Goal: Transaction & Acquisition: Purchase product/service

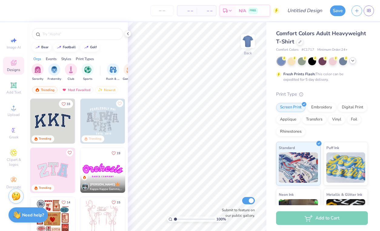
click at [353, 60] on icon at bounding box center [352, 60] width 5 height 5
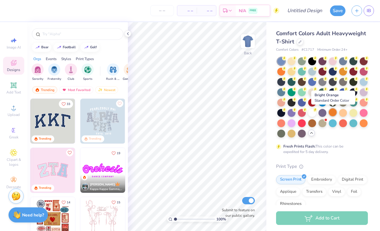
click at [333, 114] on div at bounding box center [333, 112] width 8 height 8
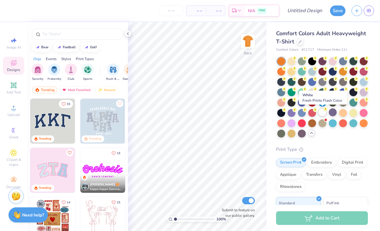
click at [321, 113] on div at bounding box center [323, 112] width 8 height 8
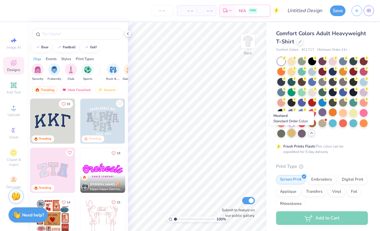
click at [292, 133] on div at bounding box center [292, 133] width 8 height 8
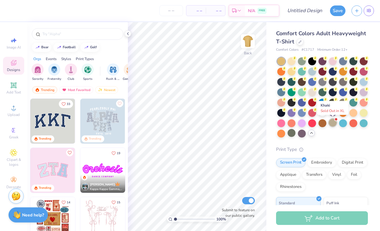
click at [334, 122] on div at bounding box center [333, 123] width 8 height 8
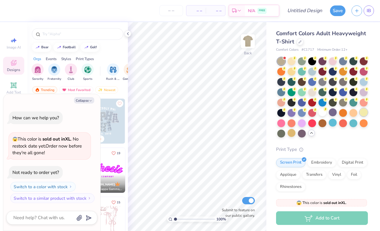
click at [363, 112] on div at bounding box center [364, 112] width 8 height 8
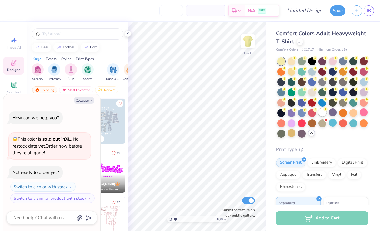
click at [318, 113] on div at bounding box center [322, 97] width 91 height 80
click at [319, 113] on div at bounding box center [323, 112] width 8 height 8
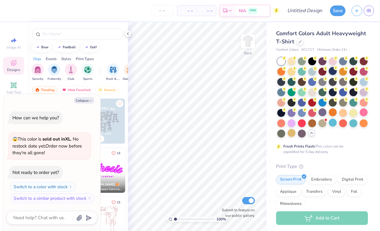
click at [337, 72] on div at bounding box center [333, 71] width 8 height 8
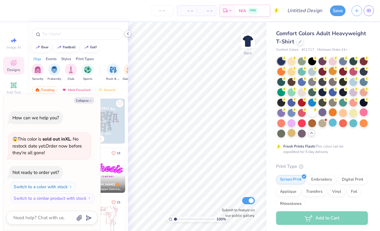
click at [129, 32] on icon at bounding box center [127, 33] width 5 height 5
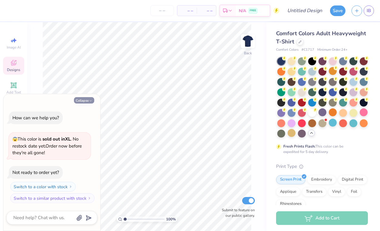
click at [89, 99] on icon "button" at bounding box center [91, 101] width 4 height 4
type textarea "x"
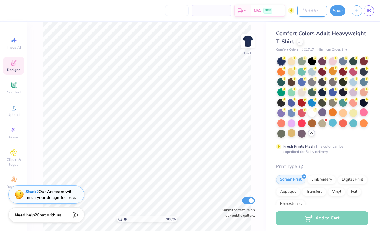
click at [301, 9] on input "Design Title" at bounding box center [312, 11] width 30 height 12
type input "PSA design 2"
click at [251, 77] on div "100 % Back Submit to feature on our public gallery." at bounding box center [146, 126] width 239 height 209
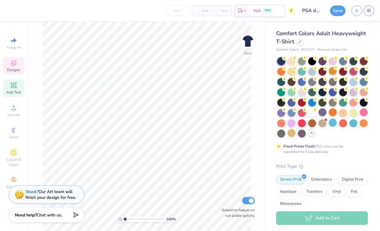
click at [19, 85] on div "Add Text" at bounding box center [13, 88] width 21 height 18
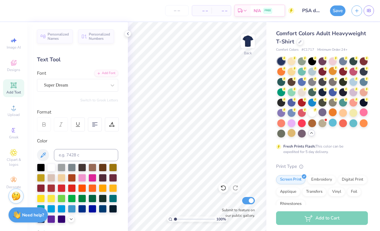
click at [15, 84] on icon at bounding box center [13, 85] width 5 height 5
type textarea "Psychology Student Association"
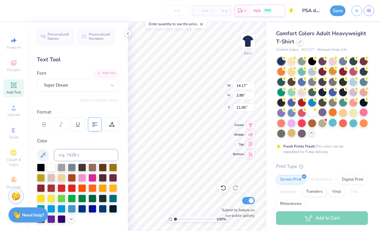
type textarea "Psychology Student Association"
click at [99, 123] on div at bounding box center [95, 124] width 14 height 14
click at [237, 126] on div "Center" at bounding box center [244, 123] width 22 height 7
type input "8.23"
type input "4.69"
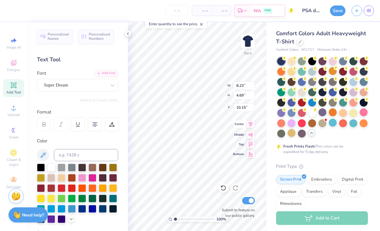
type input "10.15"
type input "1.66"
type input "7.03"
type input "4.01"
type input "1.80"
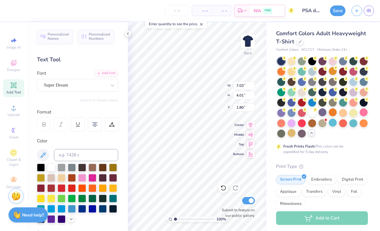
type input "5.99"
type input "3.42"
type input "3.00"
click at [129, 34] on icon at bounding box center [127, 33] width 5 height 5
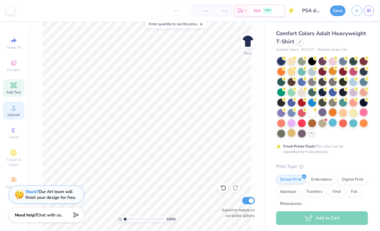
click at [11, 112] on span "Upload" at bounding box center [14, 114] width 12 height 5
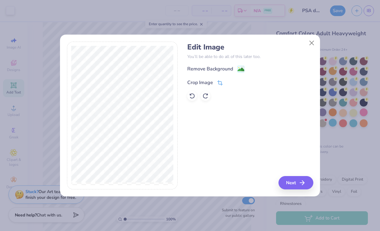
click at [217, 82] on div "Crop Image" at bounding box center [204, 82] width 35 height 7
click at [297, 179] on div "Edit Image You’ll be able to do all of this later too. Remove Background Crop I…" at bounding box center [250, 116] width 126 height 148
click at [232, 65] on div "Edit Image You’ll be able to do all of this later too. Remove Background Crop I…" at bounding box center [250, 72] width 126 height 58
click at [241, 84] on div at bounding box center [234, 81] width 15 height 7
click at [239, 82] on icon at bounding box center [239, 82] width 4 height 4
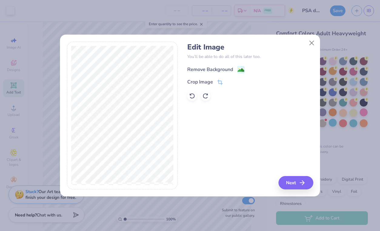
click at [241, 69] on image at bounding box center [241, 70] width 7 height 7
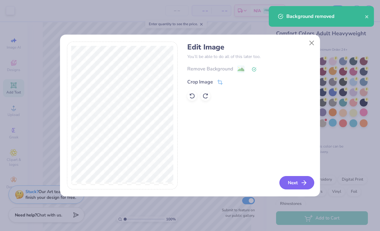
click at [299, 179] on button "Next" at bounding box center [296, 182] width 35 height 13
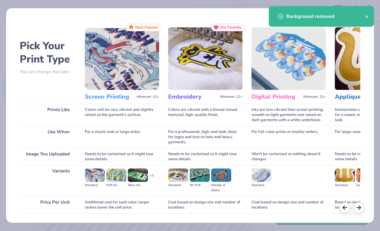
scroll to position [41, 0]
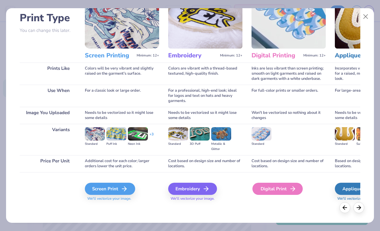
click at [268, 186] on div "Digital Print" at bounding box center [277, 188] width 50 height 12
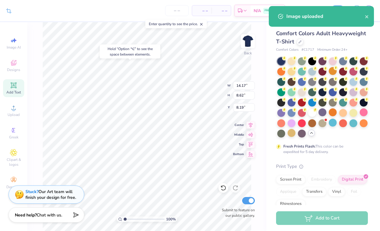
type input "2.44"
type input "4.78"
type input "2.90"
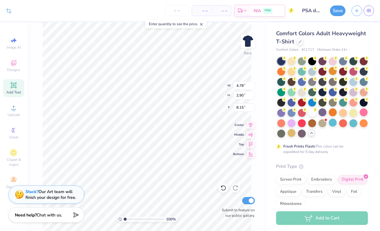
type input "0.50"
type input "0.95"
type input "2.03"
type input "1.69"
click at [13, 106] on icon at bounding box center [13, 107] width 7 height 7
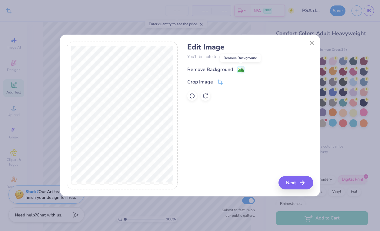
click at [240, 72] on image at bounding box center [241, 70] width 7 height 7
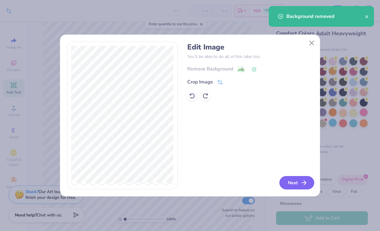
click at [290, 183] on button "Next" at bounding box center [296, 182] width 35 height 13
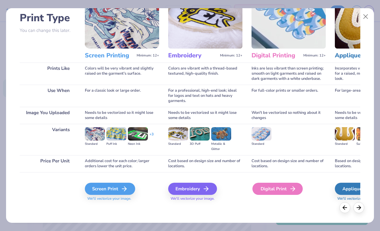
click at [279, 186] on div "Digital Print" at bounding box center [277, 188] width 50 height 12
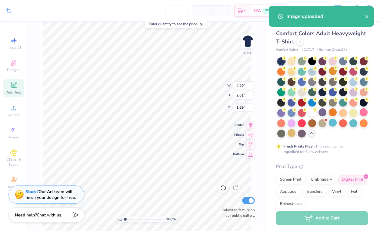
type input "14.17"
type input "8.60"
type input "8.20"
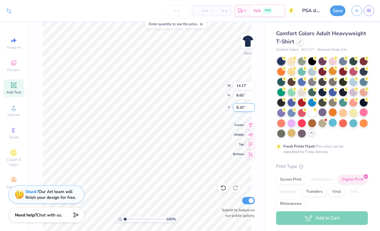
type input "4.29"
type input "2.61"
type input "1.69"
type input "7.74"
type input "4.70"
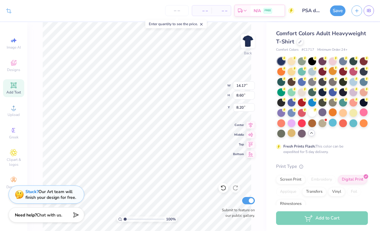
type input "12.10"
type input "3.83"
type input "2.32"
type input "1.84"
type input "1.62"
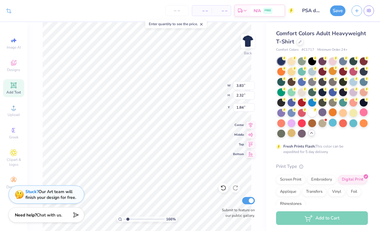
click at [127, 218] on input "range" at bounding box center [144, 218] width 41 height 5
type input "2.01"
type input "4.28"
type input "2.60"
type input "1.84"
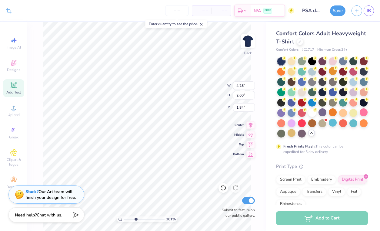
drag, startPoint x: 127, startPoint y: 219, endPoint x: 135, endPoint y: 218, distance: 8.5
type input "3.61"
click at [135, 218] on input "range" at bounding box center [144, 218] width 41 height 5
type input "1.70"
drag, startPoint x: 136, startPoint y: 219, endPoint x: 143, endPoint y: 219, distance: 7.0
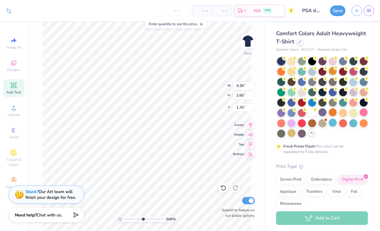
type input "5.36"
click at [143, 219] on input "range" at bounding box center [144, 218] width 41 height 5
type input "1.75"
type input "4.71"
type input "2.86"
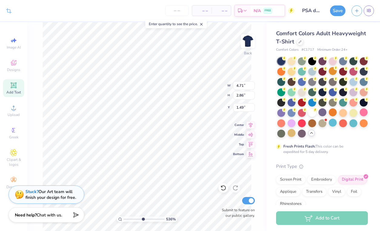
type input "1.52"
drag, startPoint x: 142, startPoint y: 217, endPoint x: 125, endPoint y: 217, distance: 16.1
click at [125, 217] on input "range" at bounding box center [144, 218] width 41 height 5
drag, startPoint x: 125, startPoint y: 217, endPoint x: 130, endPoint y: 217, distance: 4.3
click at [130, 217] on input "range" at bounding box center [144, 218] width 41 height 5
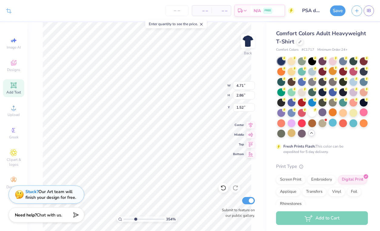
drag, startPoint x: 130, startPoint y: 219, endPoint x: 135, endPoint y: 219, distance: 5.5
type input "3.54"
click at [135, 219] on input "range" at bounding box center [144, 218] width 41 height 5
type input "4.44"
type input "2.70"
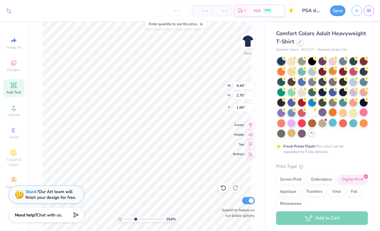
type input "1.65"
drag, startPoint x: 135, startPoint y: 218, endPoint x: 128, endPoint y: 218, distance: 7.0
type input "1.8"
click at [128, 218] on input "range" at bounding box center [144, 218] width 41 height 5
type input "4.42"
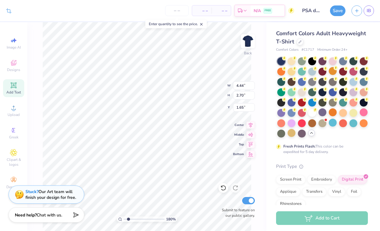
type input "2.82"
type input "1.59"
click at [192, 25] on div "Enter quantity to see the price." at bounding box center [176, 24] width 62 height 8
drag, startPoint x: 128, startPoint y: 219, endPoint x: 125, endPoint y: 218, distance: 3.1
type input "1.08"
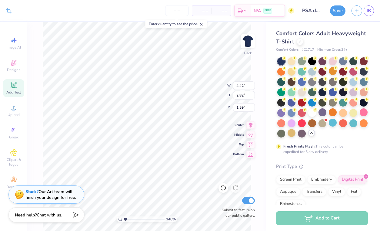
click at [125, 218] on input "range" at bounding box center [144, 218] width 41 height 5
type input "4.44"
type input "2.71"
type input "1.60"
type input "1.64"
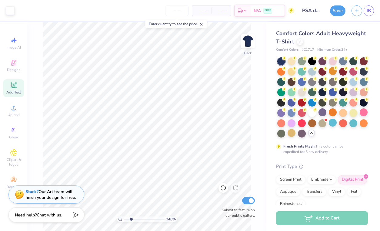
drag, startPoint x: 126, startPoint y: 218, endPoint x: 131, endPoint y: 219, distance: 4.9
type input "2.44"
click at [131, 219] on input "range" at bounding box center [144, 218] width 41 height 5
type input "4.64"
type input "2.82"
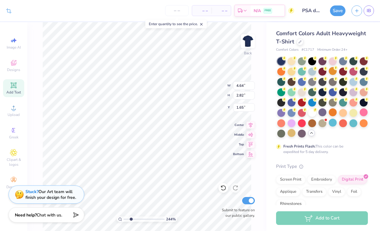
type input "1.59"
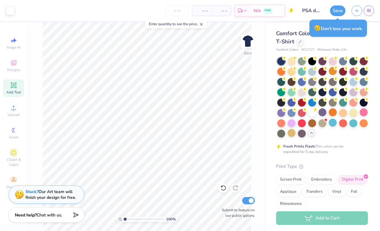
drag, startPoint x: 129, startPoint y: 217, endPoint x: 122, endPoint y: 217, distance: 6.4
click at [124, 217] on input "range" at bounding box center [144, 218] width 41 height 5
drag, startPoint x: 125, startPoint y: 219, endPoint x: 131, endPoint y: 218, distance: 6.1
click at [131, 218] on input "range" at bounding box center [144, 218] width 41 height 5
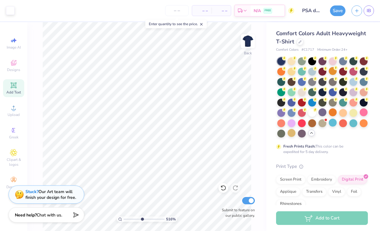
drag, startPoint x: 131, startPoint y: 218, endPoint x: 142, endPoint y: 217, distance: 11.3
type input "5.16"
click at [142, 217] on input "range" at bounding box center [144, 218] width 41 height 5
type input "1.54"
type input "4.66"
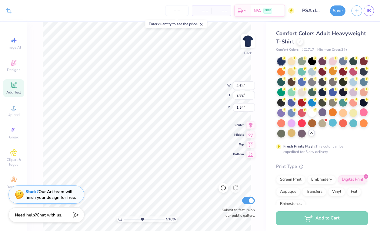
type input "2.76"
type input "1.55"
drag, startPoint x: 141, startPoint y: 218, endPoint x: 127, endPoint y: 219, distance: 14.3
click at [127, 219] on input "range" at bounding box center [144, 218] width 41 height 5
click at [126, 219] on input "range" at bounding box center [144, 218] width 41 height 5
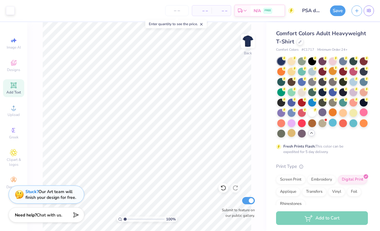
drag, startPoint x: 128, startPoint y: 218, endPoint x: 121, endPoint y: 218, distance: 6.4
type input "1"
click at [124, 218] on input "range" at bounding box center [144, 218] width 41 height 5
click at [13, 85] on icon at bounding box center [14, 85] width 6 height 6
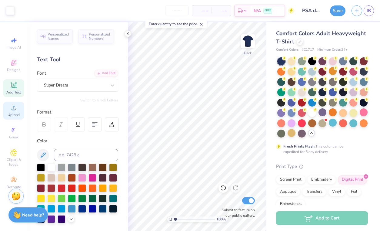
click at [11, 117] on div "Upload" at bounding box center [13, 111] width 21 height 18
click at [17, 93] on span "Add Text" at bounding box center [13, 92] width 15 height 5
type textarea "AT UCI IRVINE"
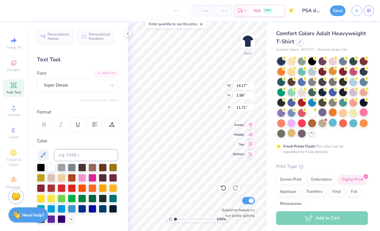
type input "7.92"
type input "0.88"
type input "12.41"
type input "10.00"
type input "5.05"
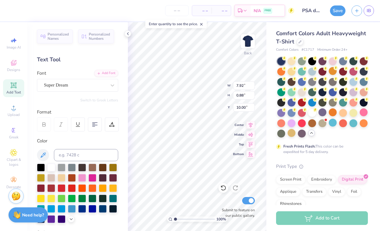
type input "0.56"
type input "10.32"
type input "7.15"
type input "4.11"
type input "0.46"
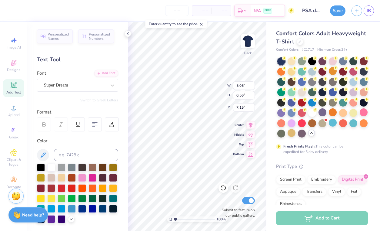
type input "7.26"
type input "7.05"
click at [62, 167] on div at bounding box center [62, 167] width 8 height 8
click at [68, 167] on div at bounding box center [72, 167] width 8 height 8
type input "7.04"
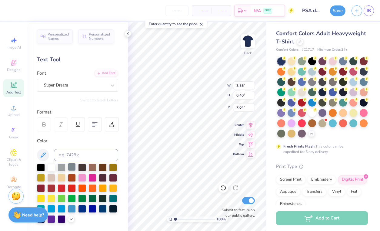
type input "7.01"
click at [63, 167] on div at bounding box center [62, 167] width 8 height 8
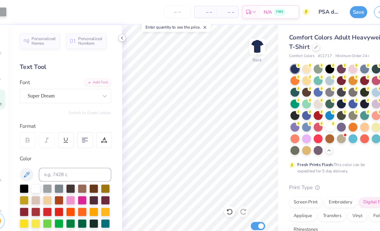
click at [125, 33] on icon at bounding box center [127, 33] width 5 height 5
click at [42, 168] on div at bounding box center [41, 167] width 8 height 8
type input "4.66"
type input "2.76"
type input "2.02"
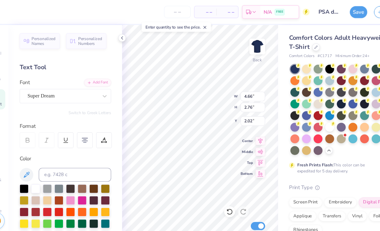
type input "5.38"
type input "3.07"
type input "4.06"
click at [51, 167] on div at bounding box center [51, 167] width 8 height 8
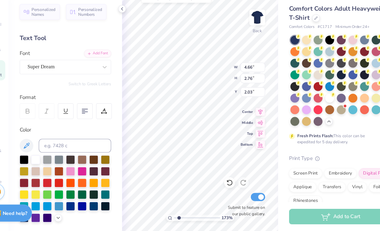
scroll to position [66, 0]
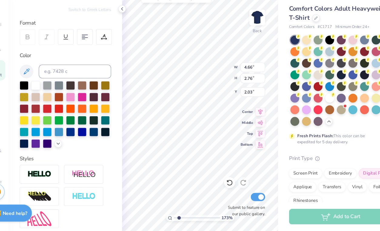
type input "2.08"
click at [129, 33] on icon at bounding box center [127, 33] width 5 height 5
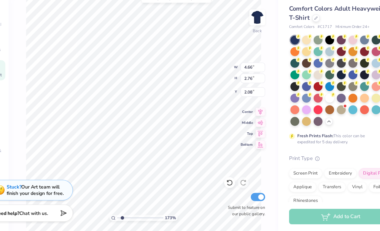
type input "2.07"
type input "2.77"
type input "2.04"
drag, startPoint x: 127, startPoint y: 219, endPoint x: 121, endPoint y: 219, distance: 6.4
type input "1"
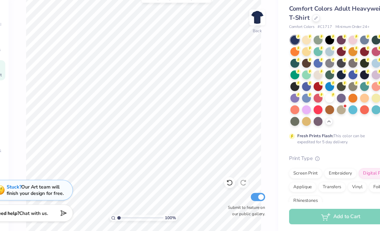
click at [124, 219] on input "range" at bounding box center [144, 218] width 41 height 5
click at [247, 48] on img at bounding box center [248, 41] width 24 height 24
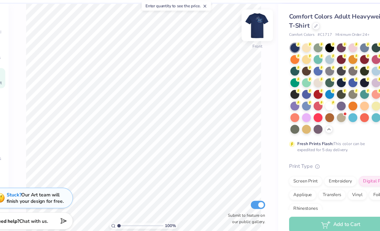
click at [247, 38] on img at bounding box center [248, 41] width 24 height 24
click at [248, 43] on img at bounding box center [248, 41] width 24 height 24
click at [251, 38] on img at bounding box center [248, 41] width 24 height 24
click at [251, 38] on img at bounding box center [248, 41] width 12 height 12
click at [250, 38] on div at bounding box center [248, 41] width 28 height 28
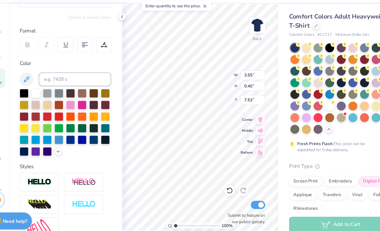
type input "7.54"
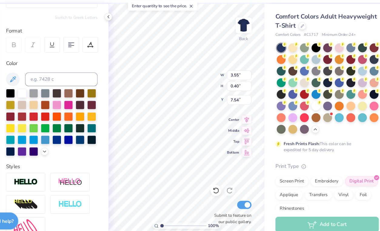
scroll to position [0, 1]
type textarea "AT UC IRVINE"
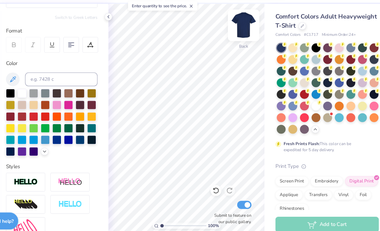
click at [245, 45] on img at bounding box center [248, 41] width 24 height 24
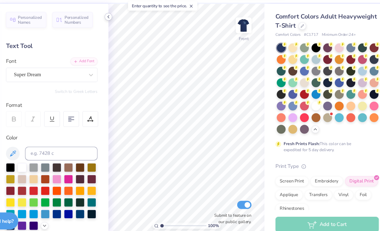
scroll to position [66, 0]
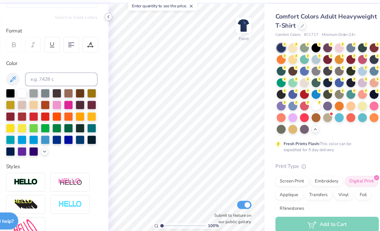
click at [128, 34] on icon at bounding box center [127, 33] width 5 height 5
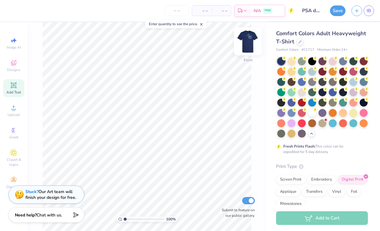
click at [248, 43] on img at bounding box center [248, 41] width 24 height 24
click at [248, 43] on img at bounding box center [248, 41] width 12 height 12
click at [247, 42] on img at bounding box center [248, 41] width 24 height 24
click at [246, 46] on img at bounding box center [248, 41] width 24 height 24
click at [246, 38] on img at bounding box center [248, 41] width 24 height 24
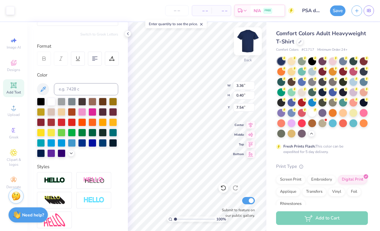
type input "7.55"
click at [251, 38] on img at bounding box center [248, 41] width 24 height 24
click at [126, 33] on icon at bounding box center [127, 33] width 5 height 5
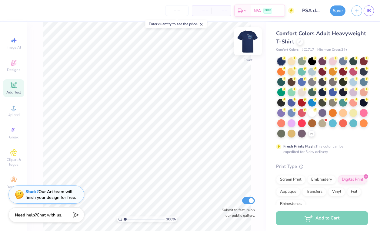
click at [252, 41] on img at bounding box center [248, 41] width 24 height 24
click at [251, 39] on img at bounding box center [248, 41] width 24 height 24
click at [243, 37] on img at bounding box center [248, 41] width 24 height 24
click at [16, 111] on icon at bounding box center [13, 107] width 7 height 7
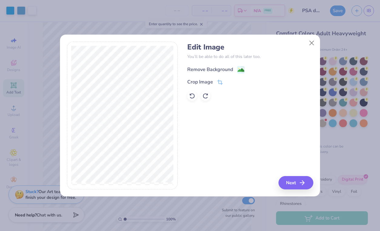
click at [240, 70] on image at bounding box center [241, 70] width 7 height 7
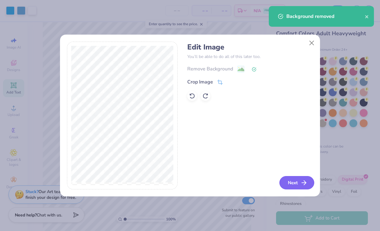
click at [290, 189] on div "Edit Image You’ll be able to do all of this later too. Remove Background Crop I…" at bounding box center [190, 119] width 260 height 155
click at [299, 185] on button "Next" at bounding box center [296, 182] width 35 height 13
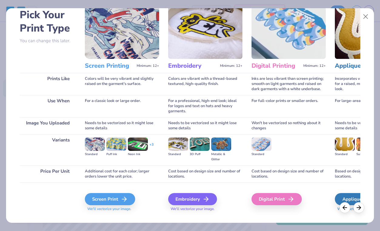
scroll to position [41, 0]
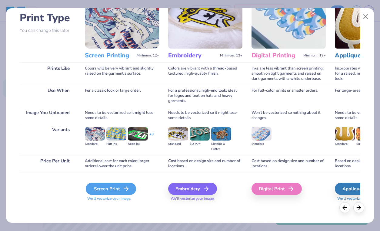
click at [112, 190] on div "Screen Print" at bounding box center [111, 188] width 50 height 12
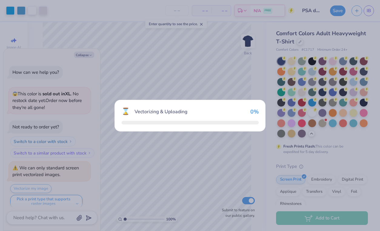
scroll to position [5, 0]
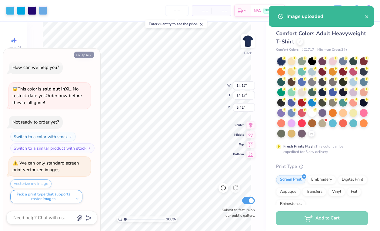
type textarea "x"
type input "11.02"
type input "8.56"
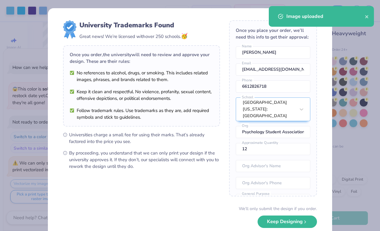
click at [86, 55] on div "Once you order, the university will need to review and approve your design. The…" at bounding box center [142, 57] width 144 height 13
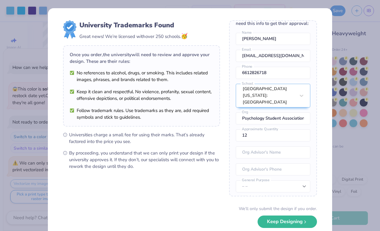
scroll to position [27, 0]
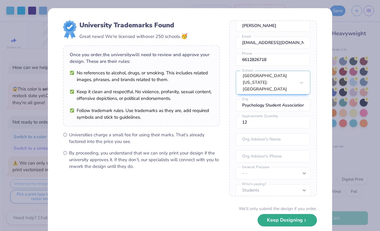
click at [278, 224] on button "Keep Designing" at bounding box center [287, 220] width 59 height 12
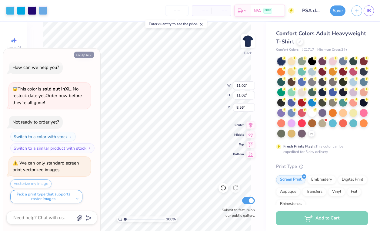
click at [86, 55] on button "Collapse" at bounding box center [84, 55] width 20 height 6
type textarea "x"
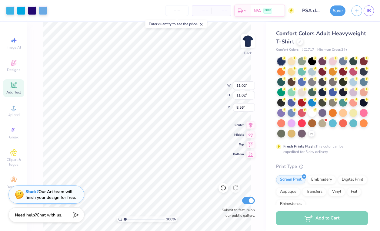
type input "3.60"
type input "7.55"
drag, startPoint x: 125, startPoint y: 220, endPoint x: 137, endPoint y: 219, distance: 11.6
type input "3.95"
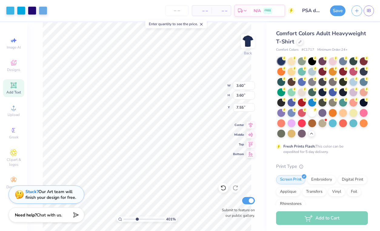
click at [137, 219] on input "range" at bounding box center [144, 218] width 41 height 5
type input "5.15"
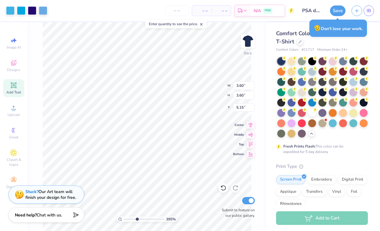
type input "1.02"
type input "4.05"
type input "7.06"
click at [154, 216] on input "range" at bounding box center [144, 218] width 41 height 5
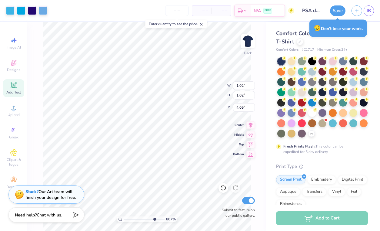
type input "8.07"
type input "0.55"
type input "4.49"
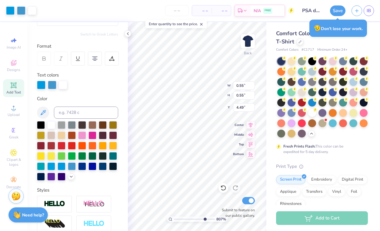
type input "5.38"
type input "3.07"
type input "4.11"
click at [127, 33] on icon at bounding box center [127, 33] width 5 height 5
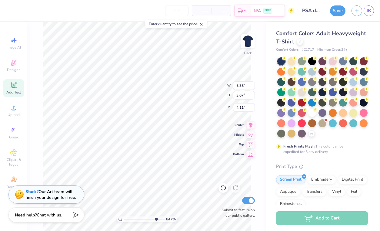
drag, startPoint x: 154, startPoint y: 218, endPoint x: 155, endPoint y: 215, distance: 3.3
type input "8.48"
click at [155, 216] on input "range" at bounding box center [144, 218] width 41 height 5
type input "0.55"
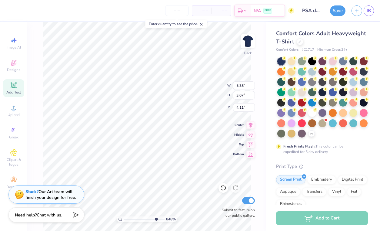
type input "4.26"
type input "0.54"
type input "4.27"
type input "0.55"
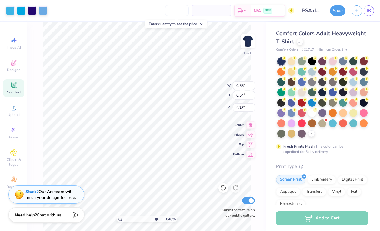
type input "0.55"
type input "4.26"
type input "0.53"
type input "4.28"
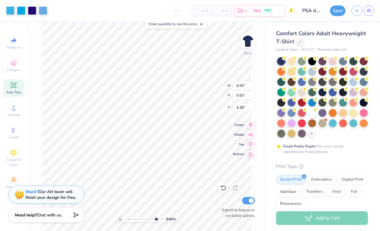
type input "0.54"
type input "4.26"
type input "5.38"
type input "3.07"
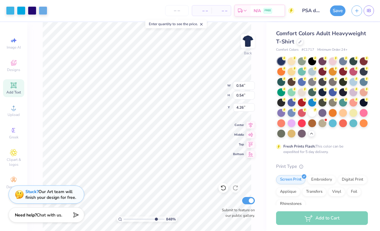
type input "4.11"
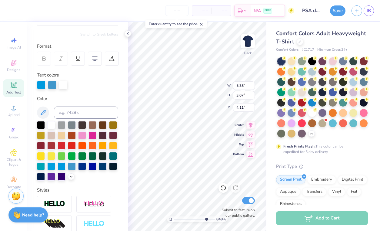
type input "0.54"
type input "4.26"
type input "5.38"
type input "3.07"
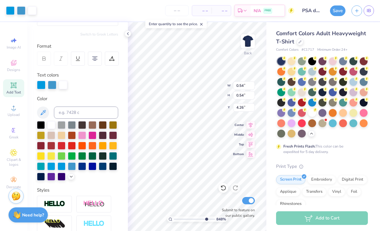
type input "4.11"
type input "0.54"
type input "4.26"
type input "5.38"
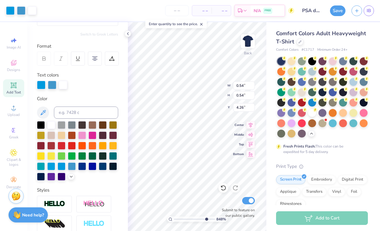
type input "3.07"
type input "4.11"
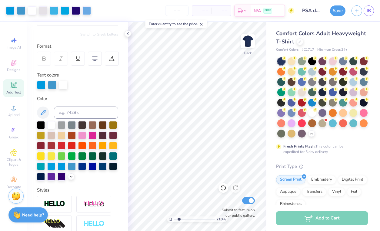
drag, startPoint x: 206, startPoint y: 219, endPoint x: 179, endPoint y: 223, distance: 27.2
type input "1.87"
click at [179, 222] on input "range" at bounding box center [194, 218] width 41 height 5
click at [129, 34] on icon at bounding box center [127, 33] width 5 height 5
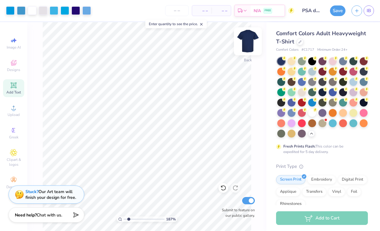
click at [249, 45] on img at bounding box center [248, 41] width 24 height 24
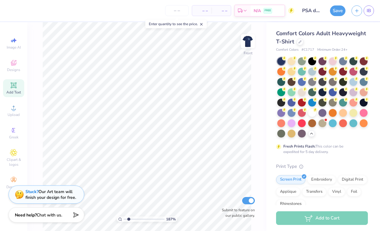
scroll to position [66, 0]
drag, startPoint x: 129, startPoint y: 219, endPoint x: 120, endPoint y: 219, distance: 8.5
type input "1"
click at [124, 219] on input "range" at bounding box center [144, 218] width 41 height 5
click at [15, 106] on icon at bounding box center [13, 107] width 7 height 7
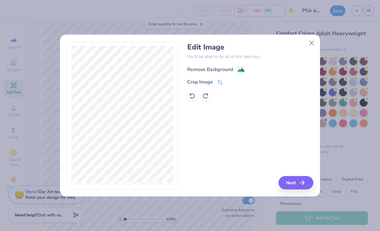
click at [240, 65] on div "Remove Background" at bounding box center [250, 69] width 126 height 8
click at [238, 68] on image at bounding box center [241, 70] width 7 height 7
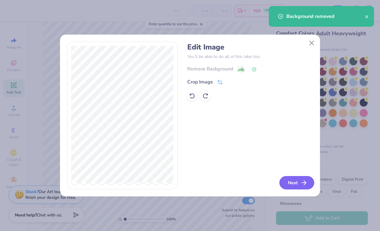
click at [302, 181] on icon "button" at bounding box center [303, 182] width 7 height 7
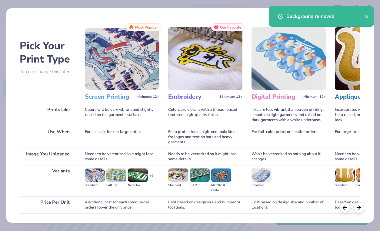
scroll to position [41, 0]
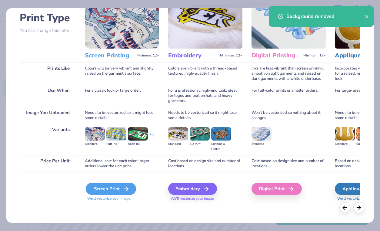
click at [114, 185] on div "Screen Print" at bounding box center [111, 188] width 50 height 12
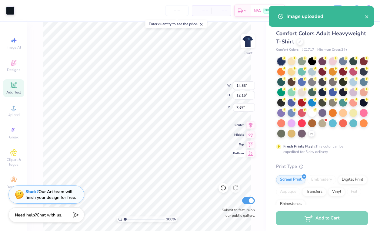
type input "4.96"
type input "11.61"
type input "9.71"
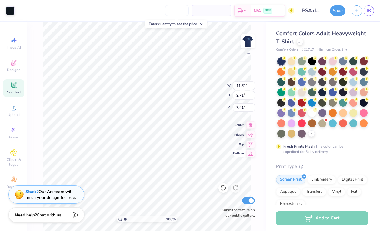
type input "4.50"
click at [251, 40] on img at bounding box center [248, 41] width 24 height 24
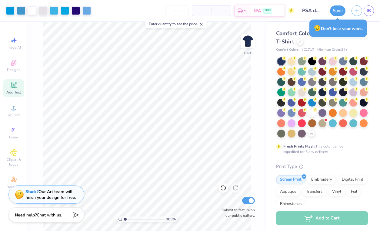
click at [125, 218] on input "range" at bounding box center [144, 218] width 41 height 5
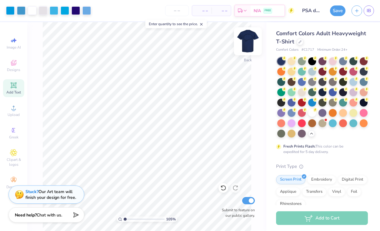
click at [253, 37] on img at bounding box center [248, 41] width 24 height 24
click at [245, 42] on img at bounding box center [248, 41] width 24 height 24
type input "1.25"
click at [126, 218] on input "range" at bounding box center [144, 218] width 41 height 5
